Goal: Transaction & Acquisition: Subscribe to service/newsletter

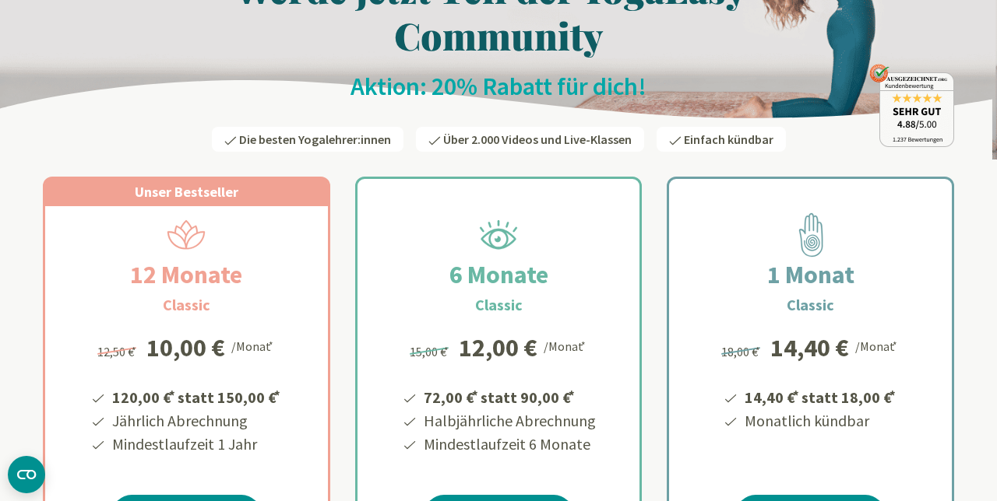
scroll to position [125, 0]
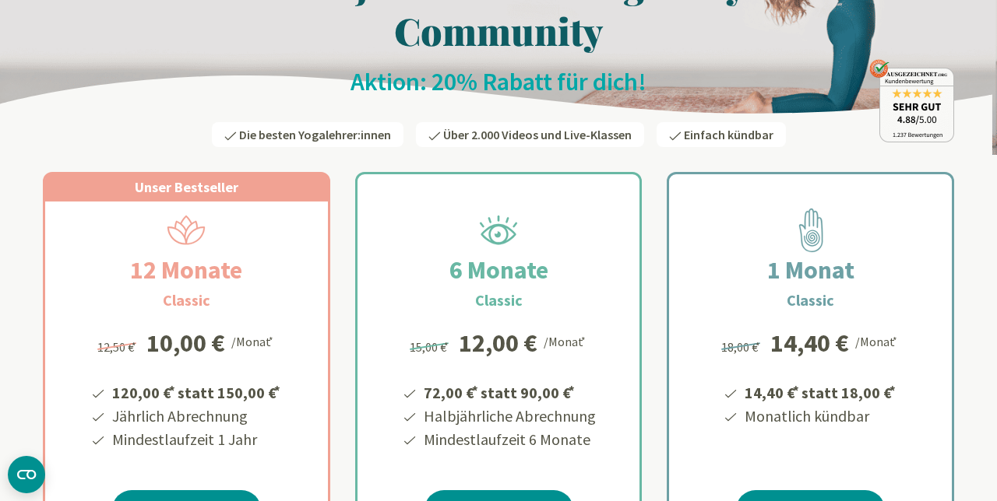
click at [165, 265] on h2 "12 Monate" at bounding box center [186, 270] width 187 height 37
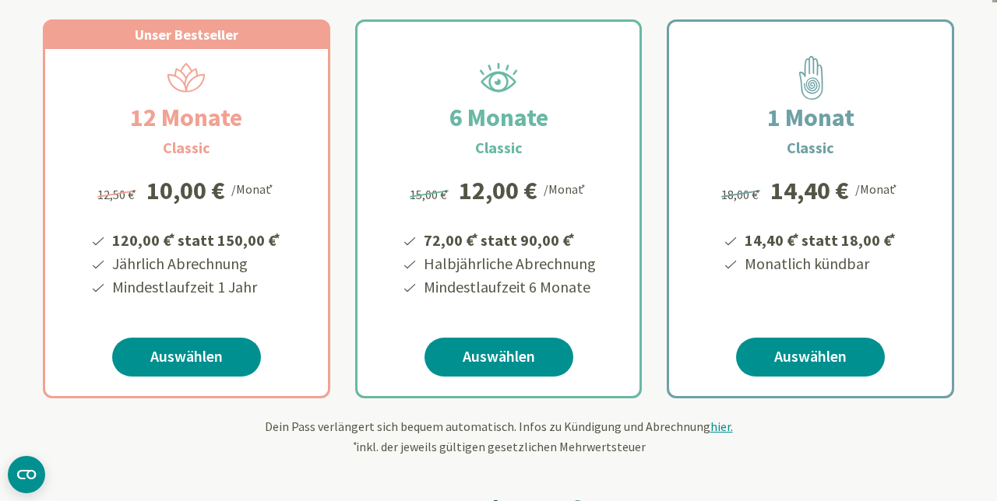
scroll to position [277, 0]
click at [177, 364] on link "Auswählen" at bounding box center [186, 357] width 149 height 39
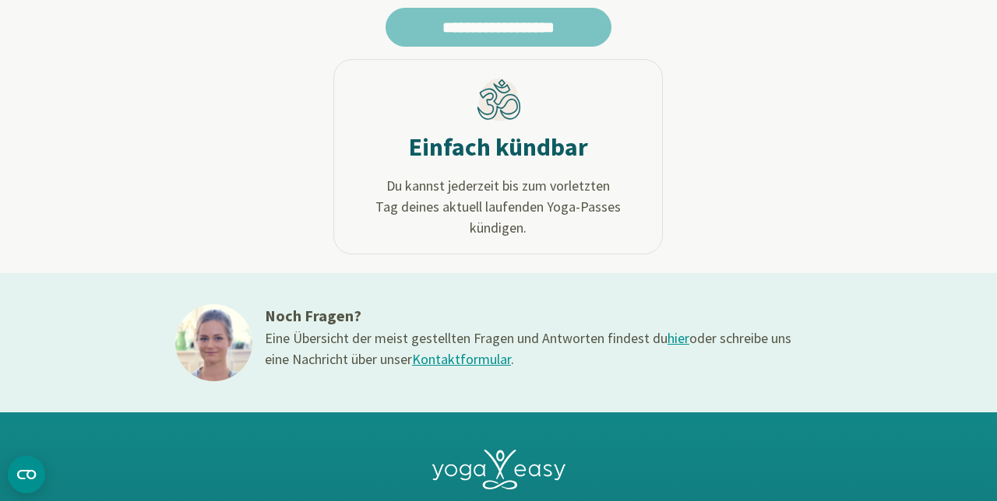
scroll to position [723, 0]
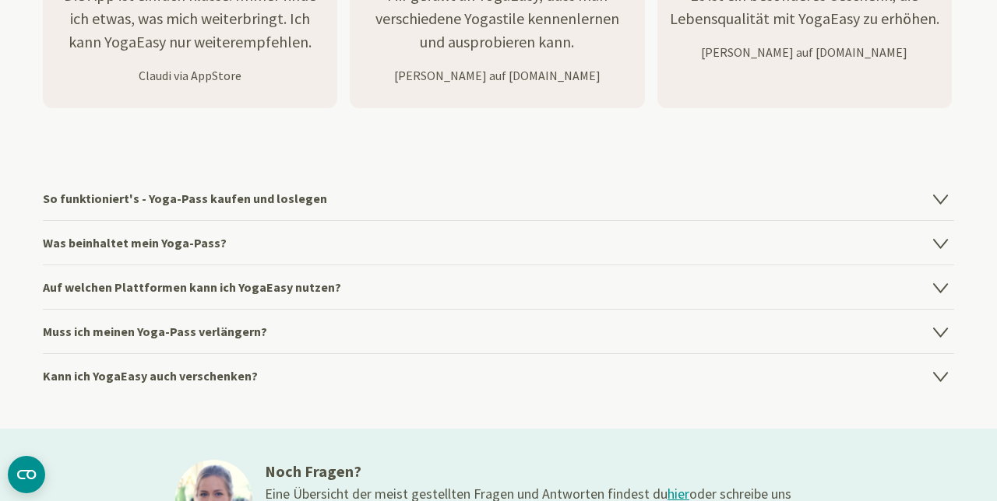
scroll to position [2127, 0]
click at [950, 241] on h4 "Was beinhaltet mein Yoga-Pass?" at bounding box center [498, 242] width 911 height 44
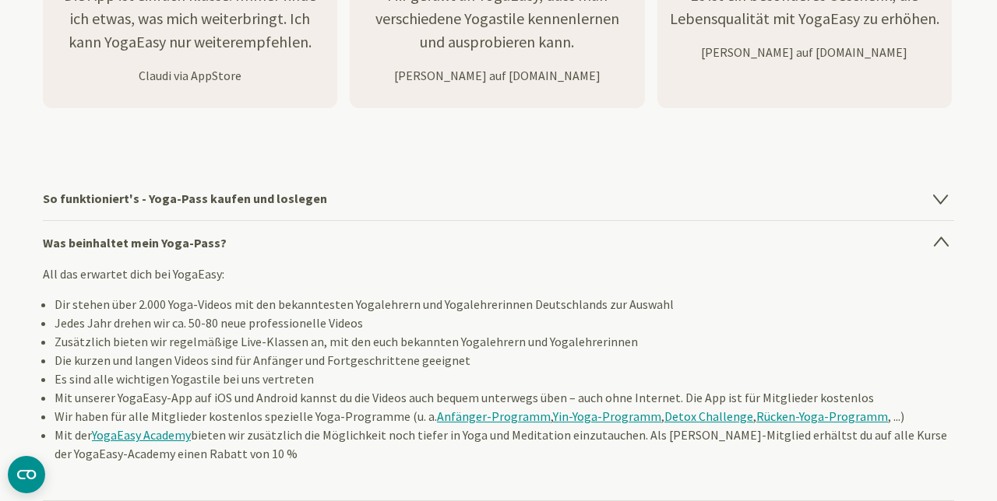
click at [377, 391] on li "Mit unserer YogaEasy-App auf iOS und Android kannst du die Videos auch bequem u…" at bounding box center [504, 398] width 899 height 19
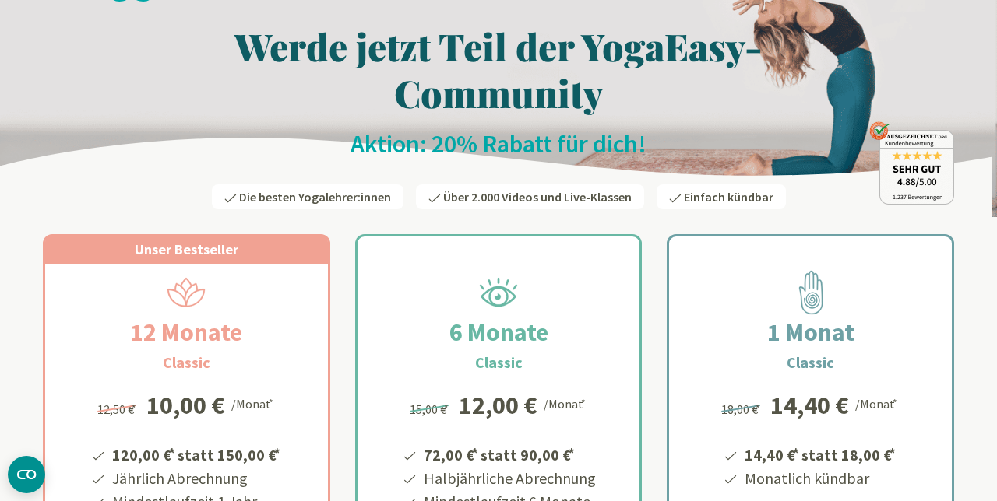
scroll to position [0, 0]
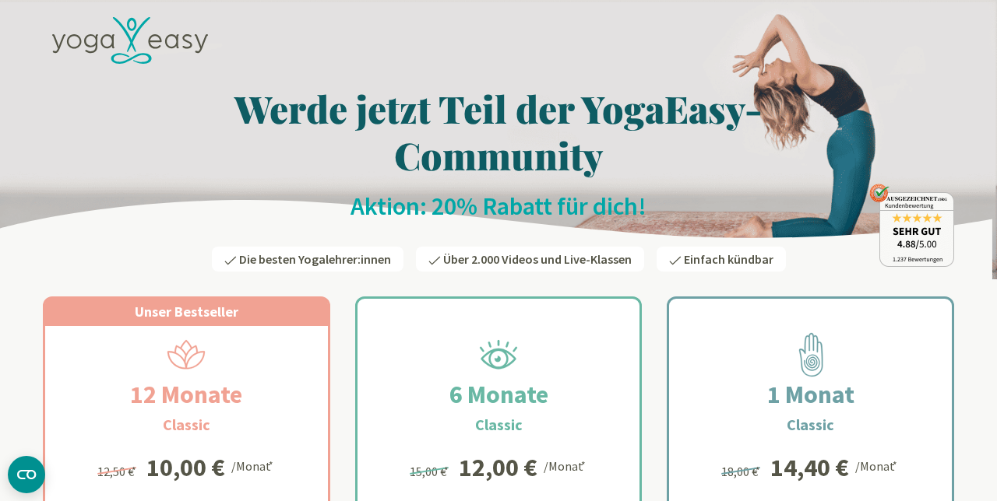
click at [944, 52] on div at bounding box center [498, 43] width 911 height 71
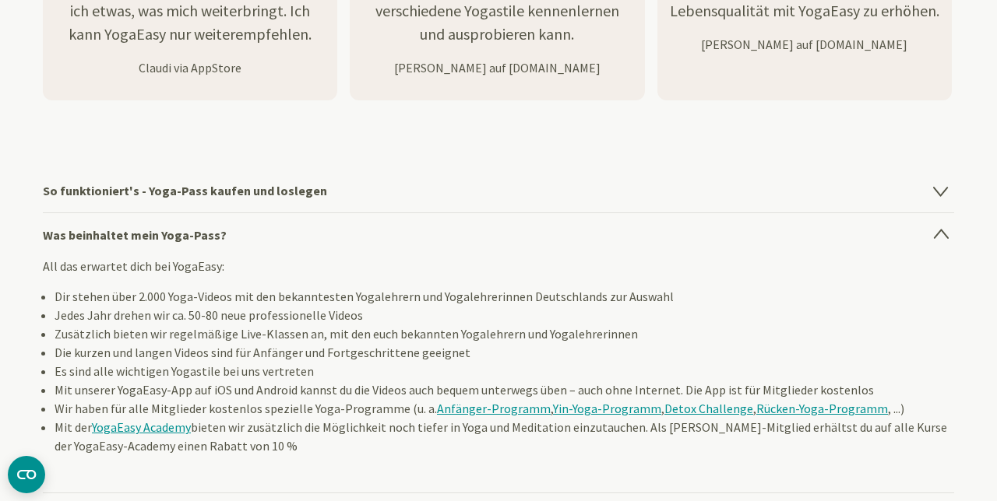
scroll to position [2129, 0]
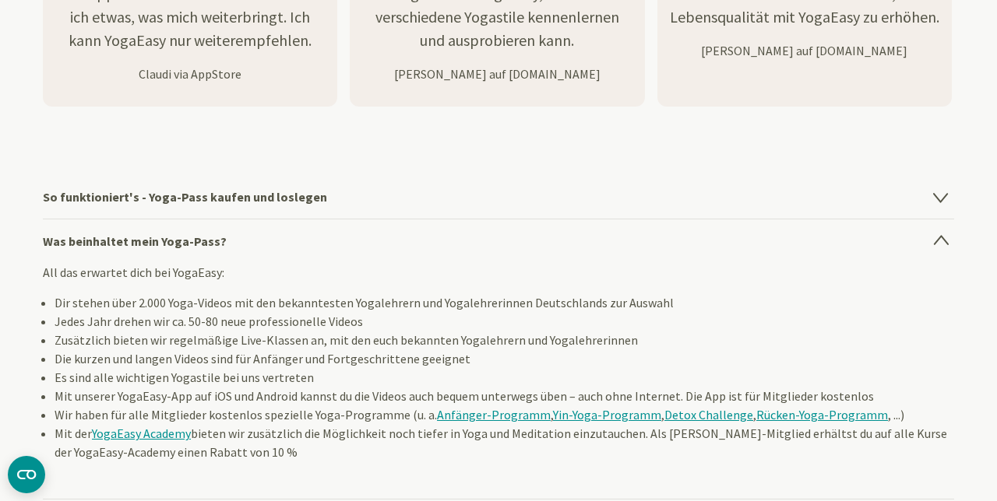
click at [950, 196] on h4 "So funktioniert's - Yoga-Pass kaufen und loslegen" at bounding box center [498, 197] width 911 height 44
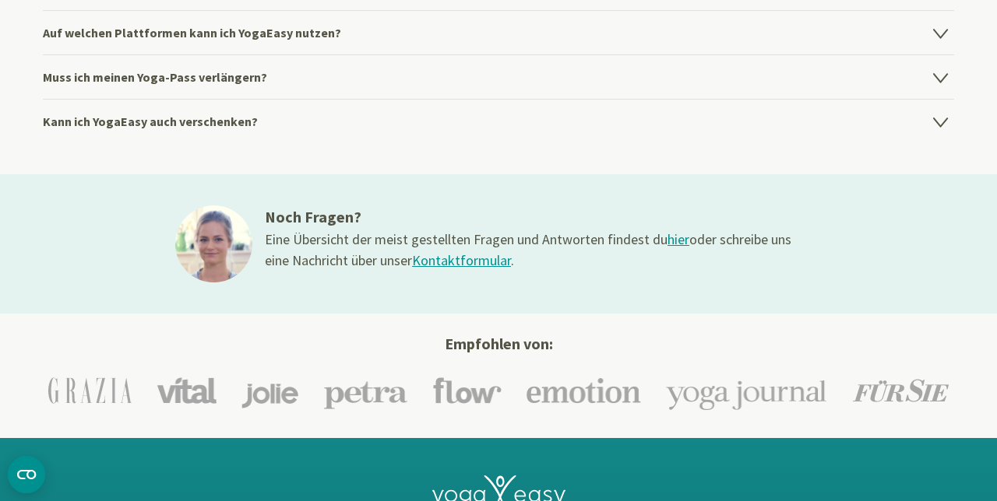
scroll to position [2505, 0]
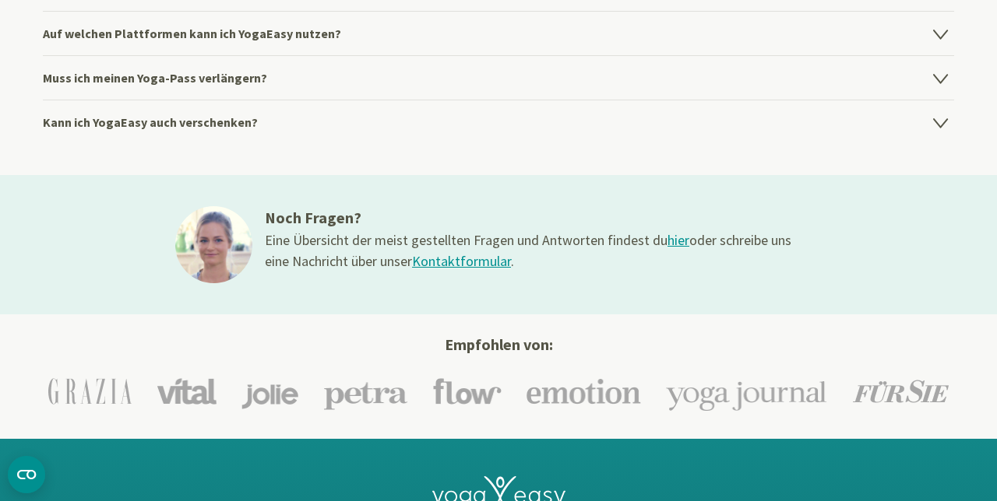
click at [946, 76] on icon at bounding box center [940, 78] width 19 height 19
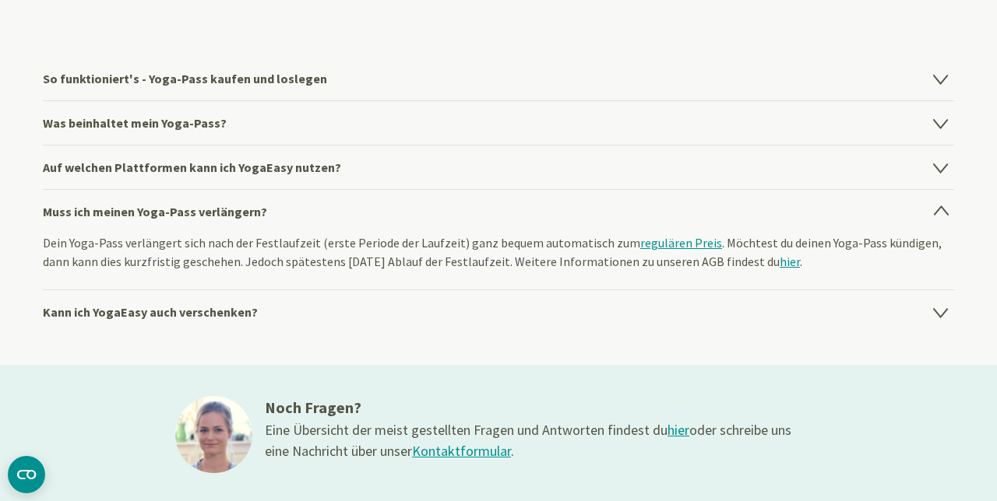
scroll to position [2249, 0]
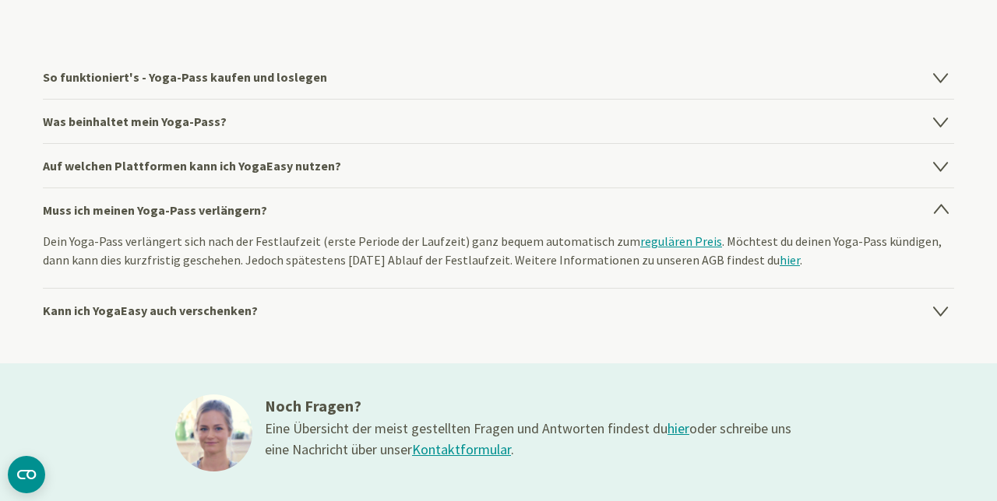
click at [945, 167] on icon at bounding box center [940, 166] width 19 height 19
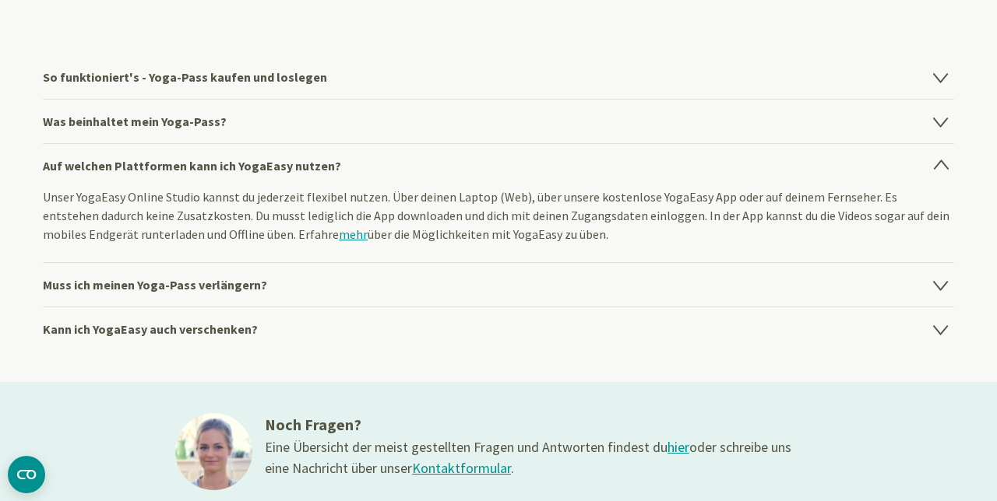
click at [941, 117] on icon at bounding box center [940, 121] width 19 height 19
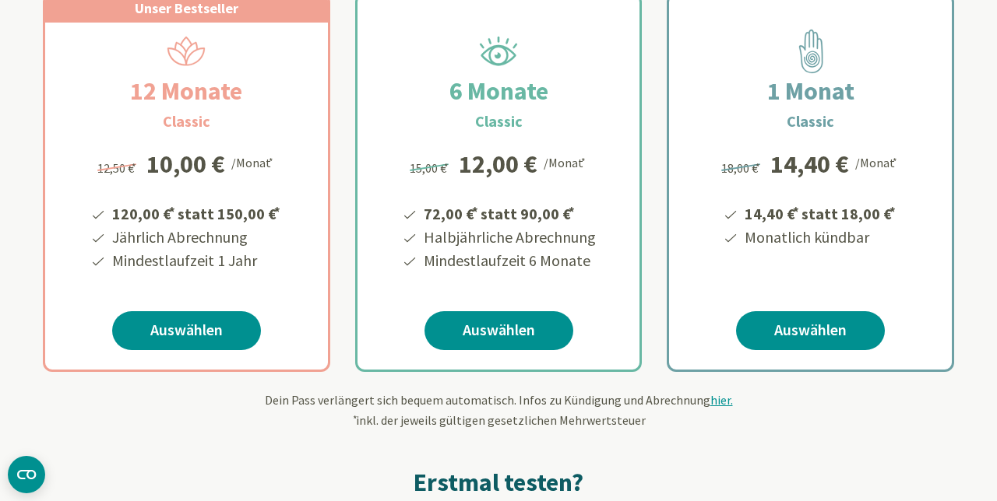
scroll to position [0, 0]
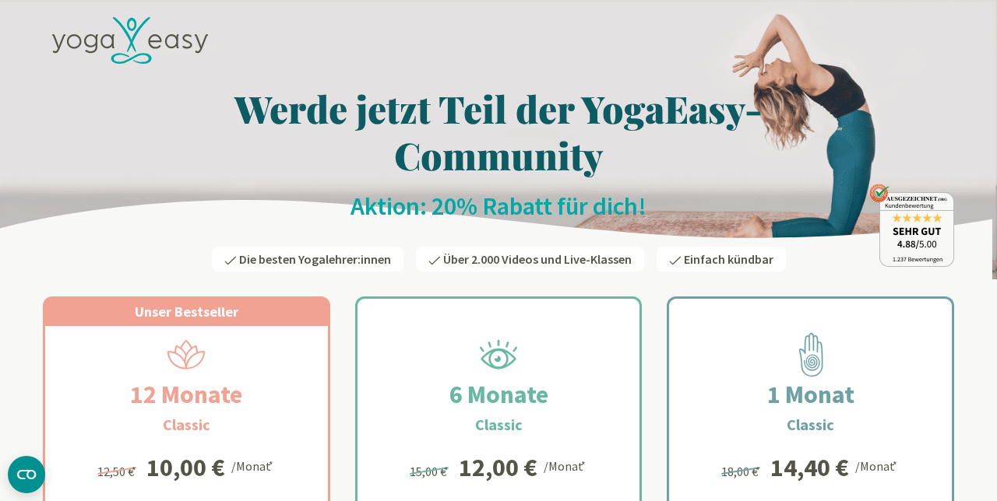
click at [134, 30] on icon at bounding box center [131, 24] width 9 height 13
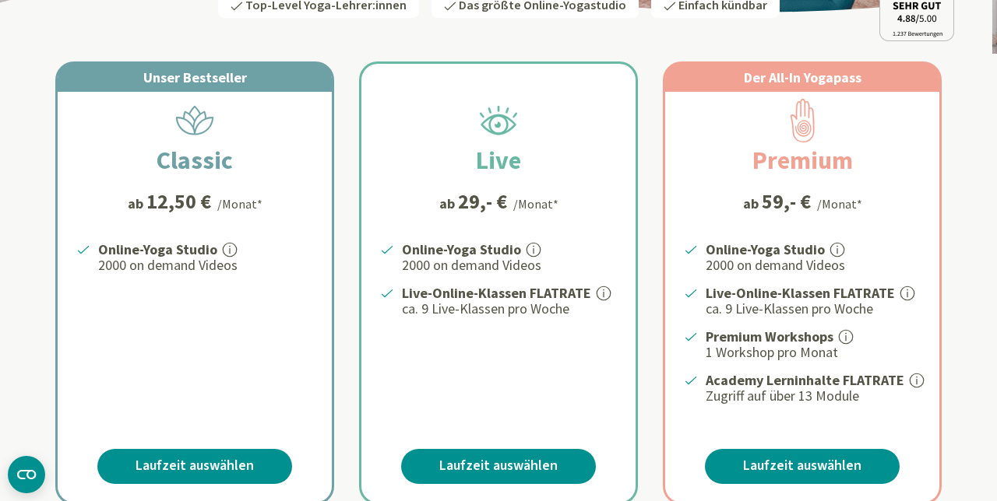
scroll to position [224, 0]
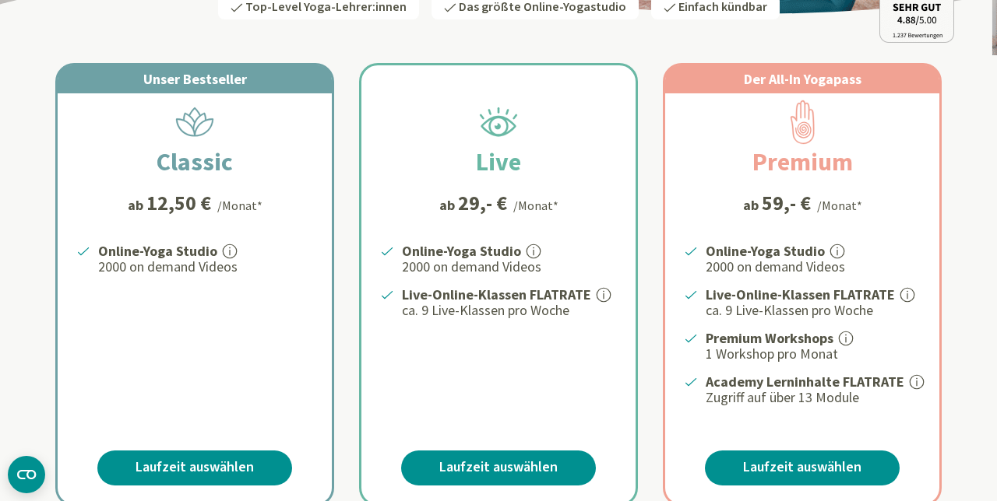
click at [223, 246] on icon at bounding box center [230, 252] width 14 height 14
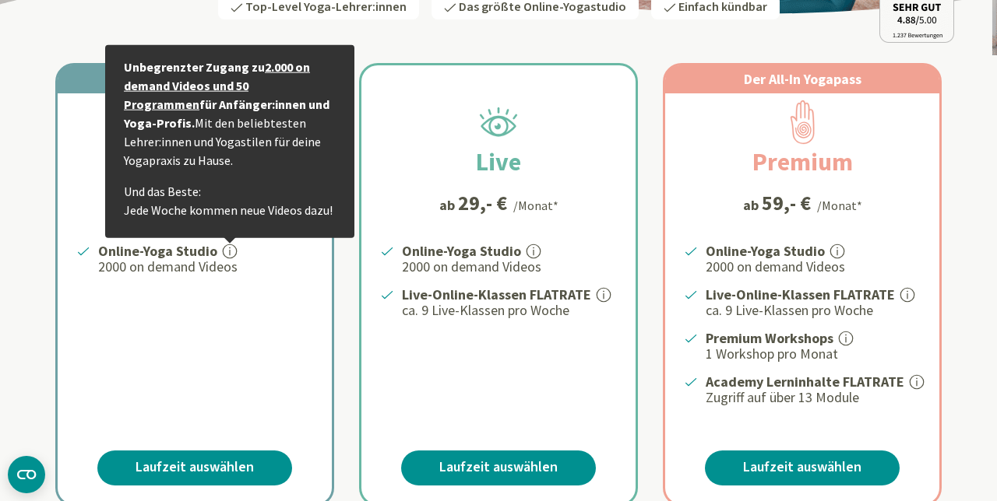
click at [240, 333] on div "Online-Yoga Studio Unbegrenzter Zugang zu 2.000 on demand Videos und 50 Program…" at bounding box center [195, 324] width 274 height 167
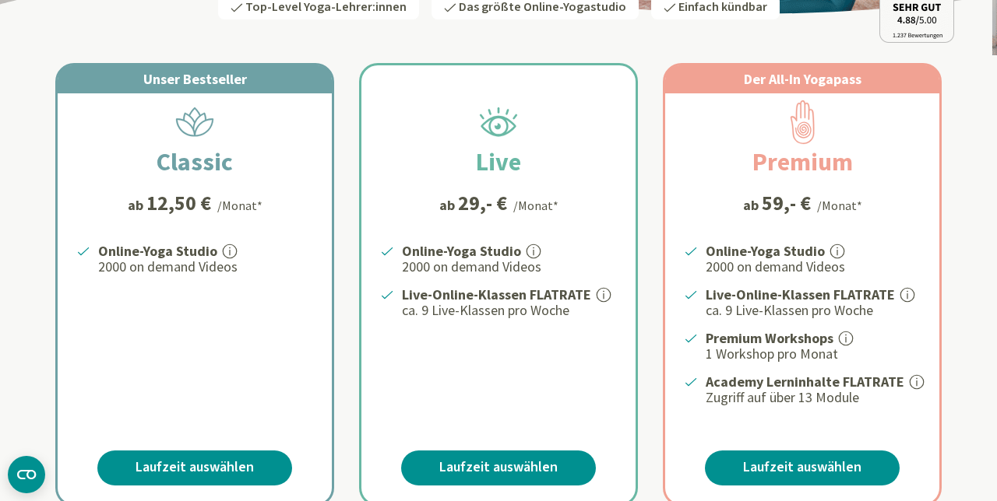
click at [850, 331] on icon at bounding box center [846, 339] width 16 height 16
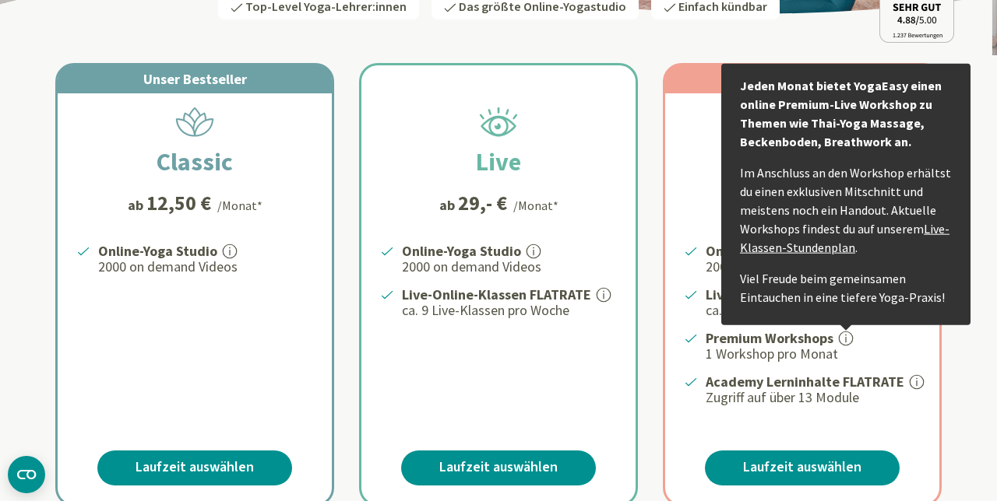
scroll to position [227, 0]
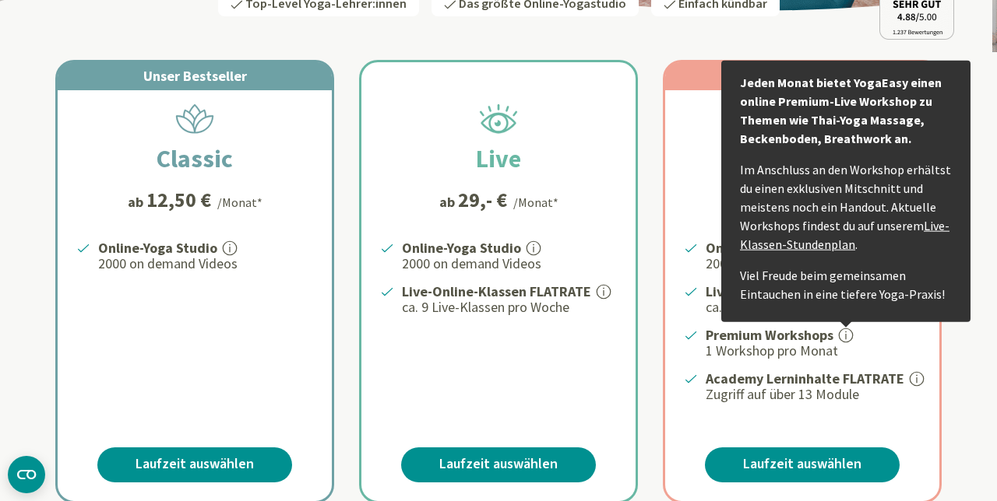
click at [922, 372] on div "Online-Yoga Studio 2000 on demand Videos Live-Online-Klassen FLATRATE ca. 9 Liv…" at bounding box center [802, 320] width 274 height 167
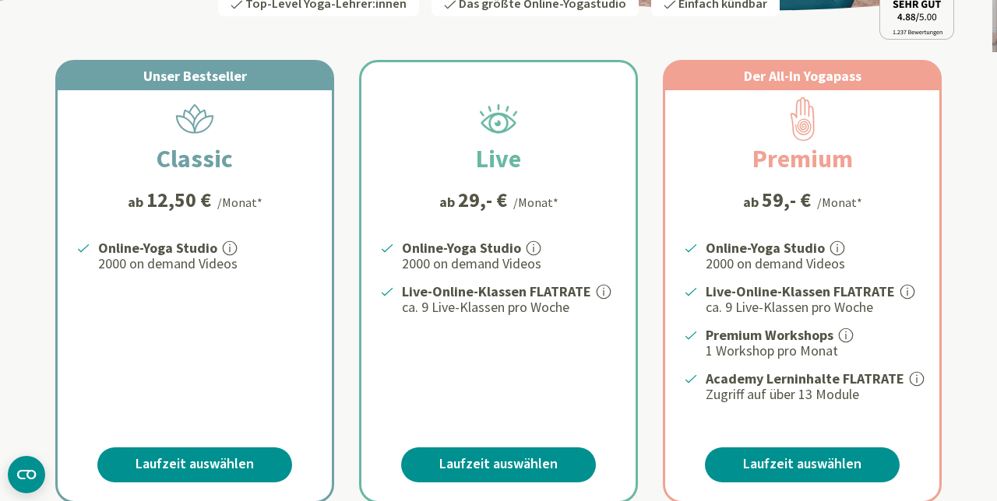
click at [917, 371] on icon at bounding box center [917, 379] width 16 height 16
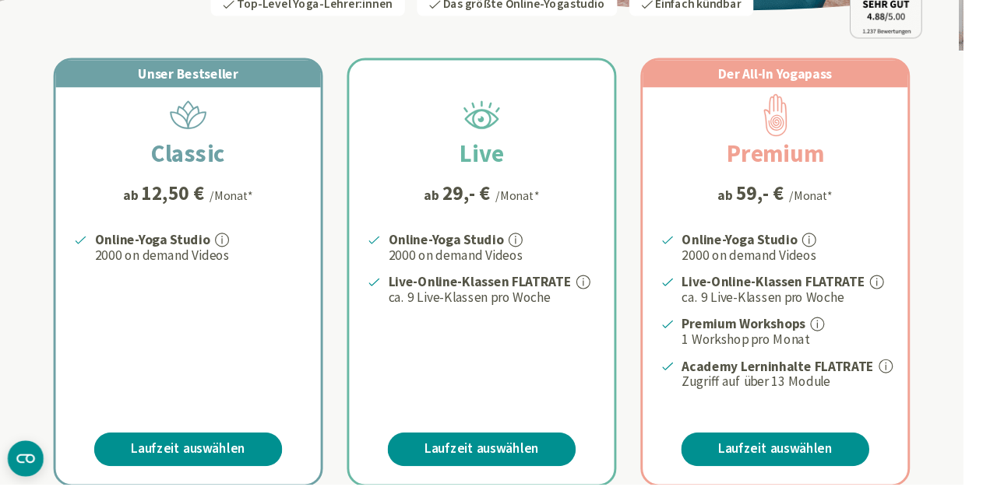
click at [522, 364] on div "Online-Yoga Studio 2000 on demand Videos Live-Online-Klassen FLATRATE ca. 9 Liv…" at bounding box center [498, 320] width 274 height 167
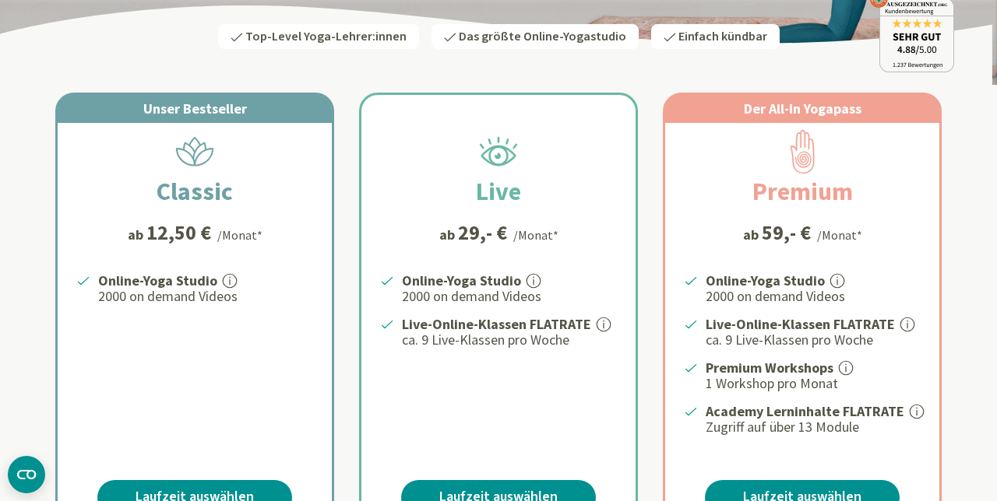
scroll to position [196, 0]
